Goal: Task Accomplishment & Management: Use online tool/utility

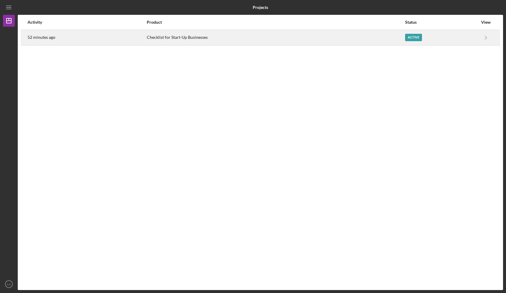
click at [417, 36] on div "Active" at bounding box center [413, 37] width 17 height 7
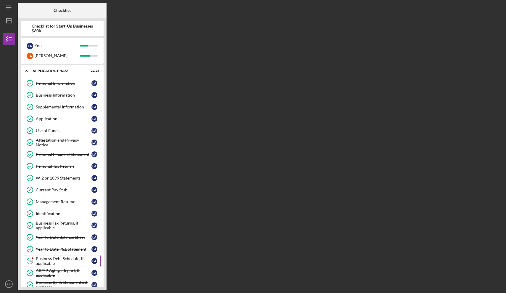
click at [48, 262] on div "Business Debt Schedule, if applicable" at bounding box center [64, 260] width 56 height 9
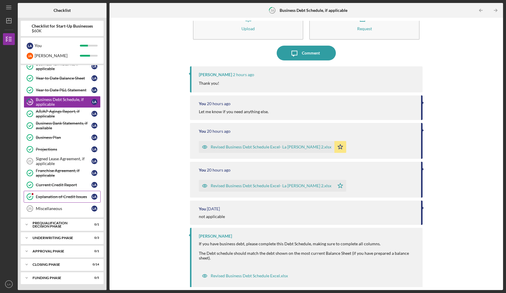
scroll to position [157, 0]
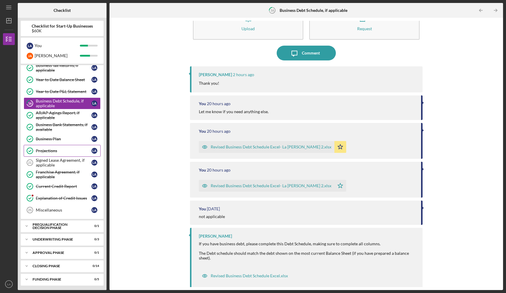
click at [48, 151] on div "Projections" at bounding box center [64, 150] width 56 height 5
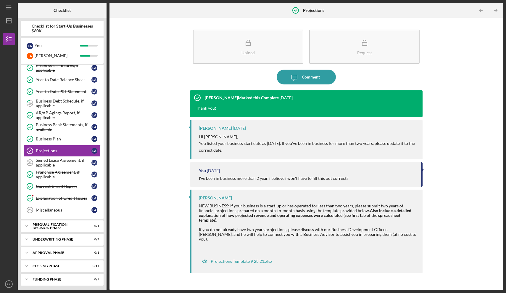
click at [259, 105] on div "[PERSON_NAME] Marked this Complete [DATE]" at bounding box center [241, 97] width 103 height 15
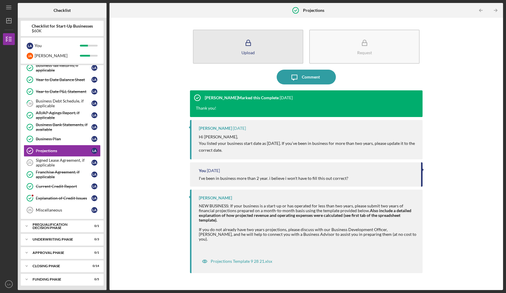
click at [255, 49] on icon "button" at bounding box center [248, 43] width 15 height 15
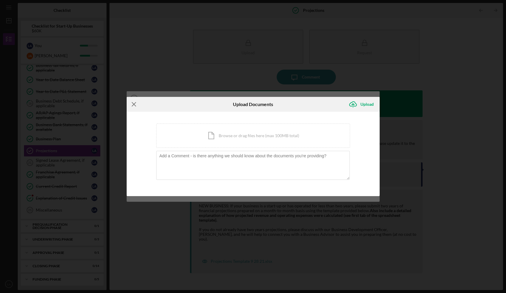
click at [135, 101] on icon "Icon/Menu Close" at bounding box center [134, 104] width 15 height 15
